Goal: Obtain resource: Download file/media

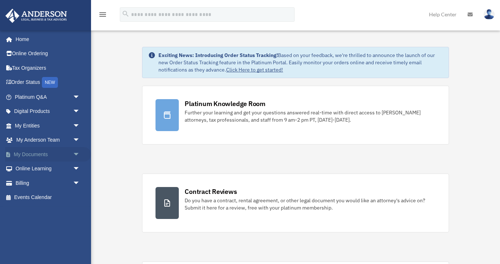
click at [51, 150] on link "My Documents arrow_drop_down" at bounding box center [48, 154] width 86 height 15
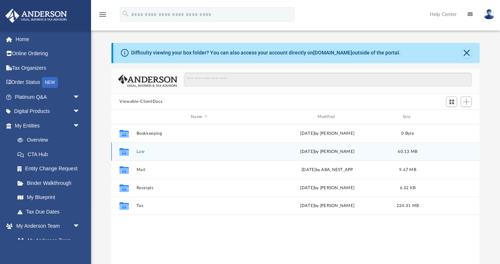
scroll to position [165, 368]
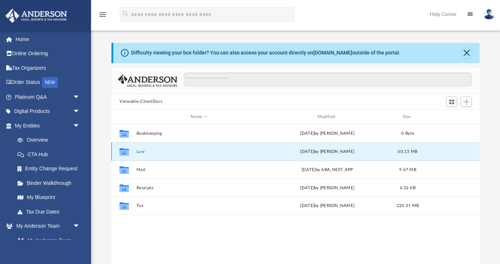
click at [140, 150] on button "Law" at bounding box center [198, 152] width 125 height 5
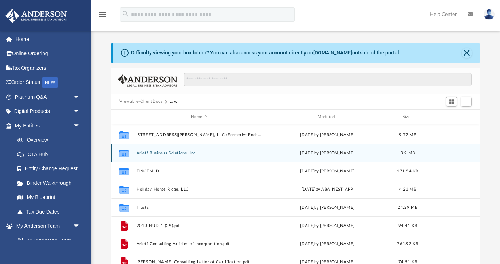
scroll to position [42, 0]
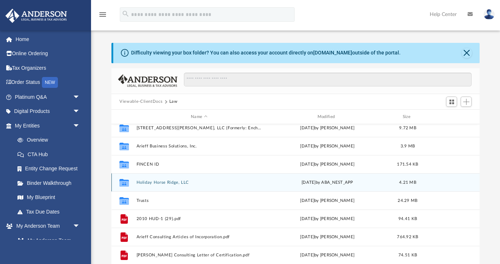
click at [162, 180] on button "Holiday Horse Ridge, LLC" at bounding box center [198, 182] width 125 height 5
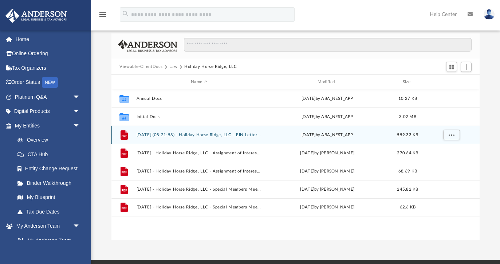
scroll to position [37, 0]
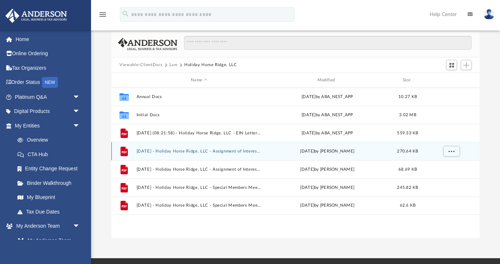
click at [220, 148] on div "File [DATE] - Holiday Horse Ridge, LLC - Assignment of Interest - DocuSigned.pd…" at bounding box center [295, 151] width 368 height 18
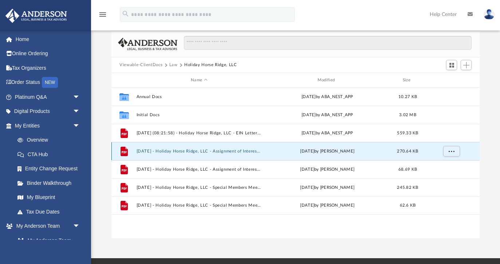
click at [220, 150] on button "[DATE] - Holiday Horse Ridge, LLC - Assignment of Interest - DocuSigned.pdf" at bounding box center [198, 151] width 125 height 5
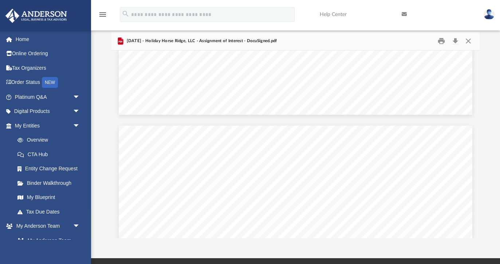
scroll to position [928, 0]
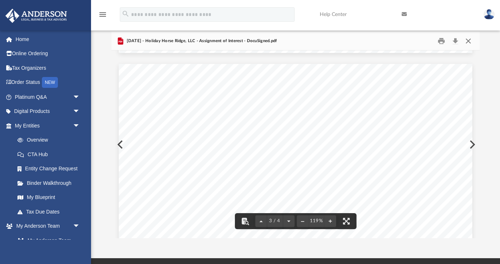
click at [469, 40] on button "Close" at bounding box center [467, 40] width 13 height 11
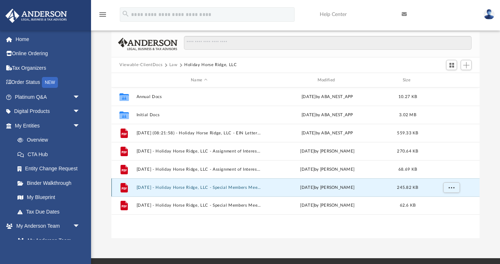
click at [191, 188] on button "[DATE] - Holiday Horse Ridge, LLC - Special Members Meeting - DocuSigned.pdf" at bounding box center [198, 188] width 125 height 5
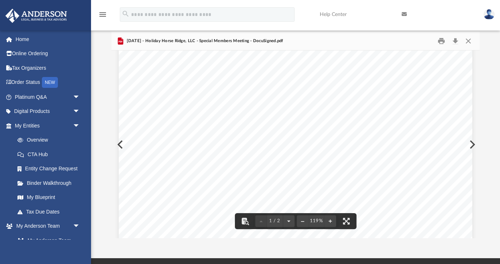
scroll to position [0, 0]
